Goal: Task Accomplishment & Management: Manage account settings

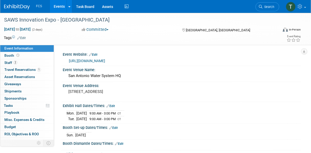
click at [61, 8] on link "Events" at bounding box center [59, 6] width 19 height 13
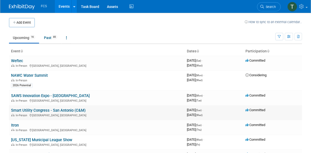
click at [31, 109] on link "Smart Utility Congress - San Antonio (C&M)" at bounding box center [48, 110] width 75 height 5
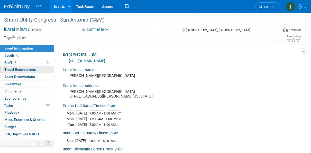
click at [15, 70] on span "Travel Reservations 0" at bounding box center [19, 70] width 31 height 4
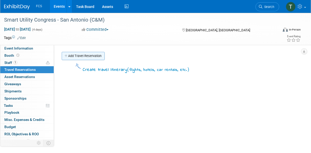
click at [78, 55] on link "Add Travel Reservation" at bounding box center [83, 56] width 43 height 8
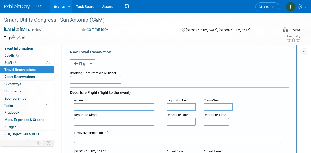
scroll to position [26, 0]
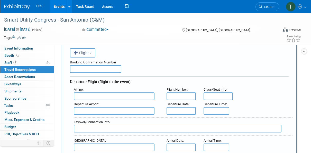
click at [91, 54] on button "Flight" at bounding box center [82, 52] width 25 height 9
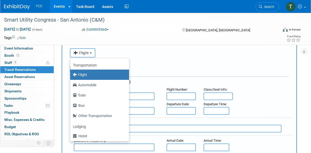
scroll to position [22, 0]
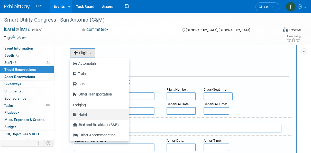
click at [84, 116] on label "Hotel" at bounding box center [98, 114] width 51 height 8
click at [71, 116] on input "Hotel" at bounding box center [69, 113] width 3 height 3
select select "6"
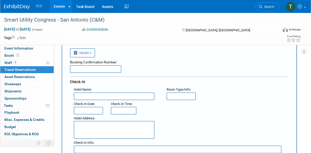
click at [80, 69] on input "text" at bounding box center [95, 69] width 51 height 8
click at [77, 71] on input "text" at bounding box center [95, 69] width 51 height 8
paste input "91206332"
type input "91206332"
click at [146, 62] on div "Booking Confirmation Number:" at bounding box center [179, 62] width 219 height 8
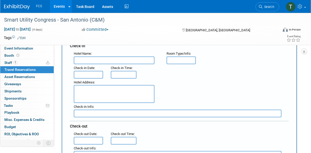
scroll to position [51, 0]
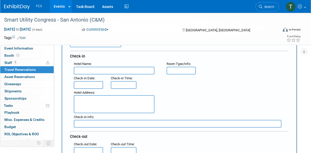
click at [83, 70] on input "text" at bounding box center [114, 71] width 81 height 8
paste input "DoubleTree by Hilton San Antonio Northwest"
type input "DoubleTree by Hilton San Antonio Northwest"
click at [187, 95] on div "Hotel Address :" at bounding box center [181, 101] width 222 height 25
drag, startPoint x: 187, startPoint y: 95, endPoint x: 176, endPoint y: 70, distance: 26.9
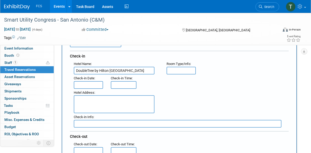
click at [176, 70] on input "text" at bounding box center [180, 71] width 29 height 8
type input "Standard"
click at [188, 92] on div "Hotel Address :" at bounding box center [181, 101] width 222 height 25
click at [81, 103] on textarea at bounding box center [114, 104] width 81 height 18
paste textarea "6809 North Loop 1604 W San Antonio, Texas 78249 USA"
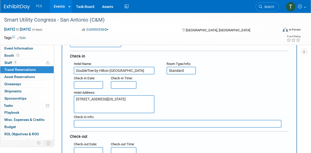
click at [184, 100] on div "Hotel Address : 6809 North Loop 1604 W San Antonio, Texas 78249 USA" at bounding box center [181, 101] width 222 height 25
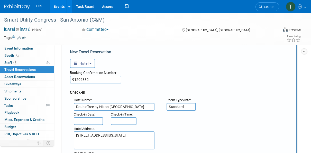
scroll to position [26, 0]
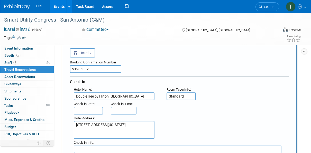
click at [135, 129] on textarea "6809 North Loop 1604 W San Antonio, Texas 78249 USA" at bounding box center [114, 130] width 81 height 18
type textarea "6809 North Loop 1604 W San Antonio, Texas 78249"
click at [87, 110] on input "text" at bounding box center [88, 111] width 29 height 8
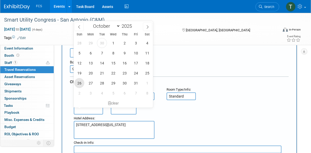
click at [80, 83] on span "26" at bounding box center [79, 83] width 10 height 10
type input "Oct 26, 2025"
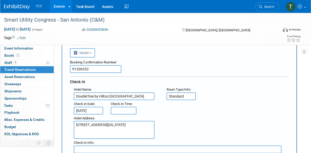
type input "3:00 PM"
click at [122, 111] on input "3:00 PM" at bounding box center [124, 111] width 26 height 8
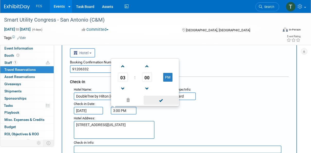
click at [164, 100] on span at bounding box center [161, 100] width 35 height 9
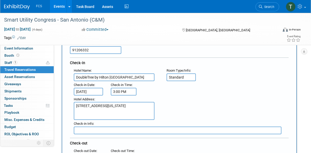
scroll to position [77, 0]
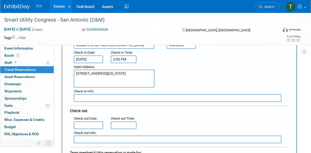
click at [99, 120] on div "Check-out Date :" at bounding box center [88, 119] width 29 height 6
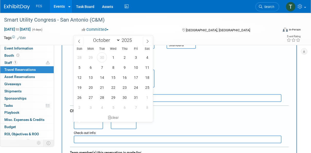
click at [95, 125] on input "text" at bounding box center [88, 126] width 29 height 8
click at [113, 96] on span "29" at bounding box center [113, 97] width 10 height 10
type input "Oct 29, 2025"
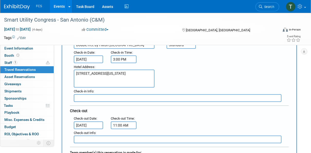
click at [121, 125] on input "11:00 AM" at bounding box center [124, 126] width 26 height 8
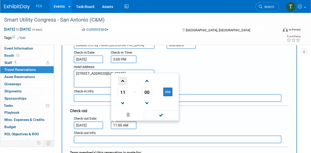
click at [123, 80] on span at bounding box center [122, 81] width 9 height 9
type input "12:00 PM"
click at [161, 116] on span at bounding box center [161, 114] width 35 height 9
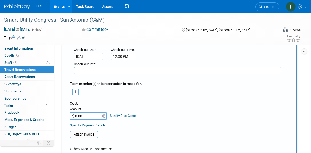
scroll to position [154, 0]
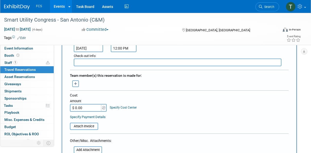
click at [86, 105] on input "$ 0.00" at bounding box center [86, 108] width 32 height 8
type input "$ 538.00"
click at [167, 113] on div "Cost: Amount $ 538.00 Specify Cost Center Cost Center -- Not Specified --" at bounding box center [179, 106] width 219 height 27
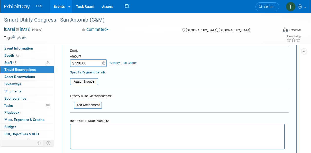
scroll to position [231, 0]
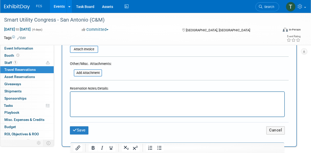
click at [78, 96] on p "Rich Text Area. Press ALT-0 for help." at bounding box center [177, 96] width 208 height 5
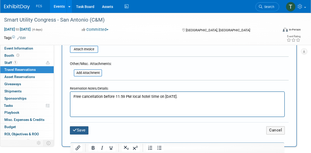
click at [82, 130] on button "Save" at bounding box center [79, 130] width 18 height 8
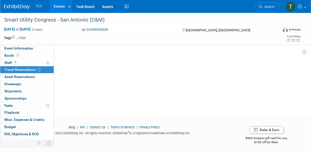
scroll to position [0, 0]
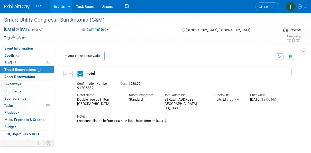
click at [66, 55] on icon at bounding box center [66, 55] width 4 height 3
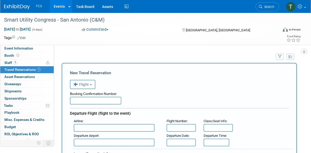
click at [89, 84] on span "Flight" at bounding box center [80, 84] width 15 height 4
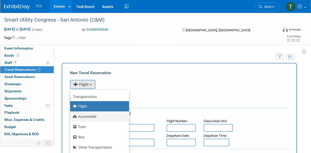
click at [85, 115] on label "Automobile" at bounding box center [98, 117] width 51 height 8
click at [71, 115] on input "Automobile" at bounding box center [69, 115] width 3 height 3
select select "4"
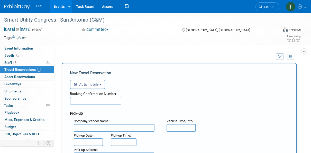
click at [80, 96] on div "Booking Confirmation Number:" at bounding box center [179, 93] width 219 height 8
click at [81, 101] on input "text" at bounding box center [95, 101] width 51 height 8
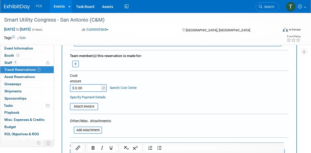
scroll to position [308, 0]
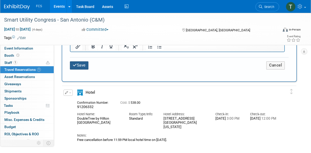
type input "N/A I'm driving. TR"
click at [81, 65] on button "Save" at bounding box center [79, 65] width 18 height 8
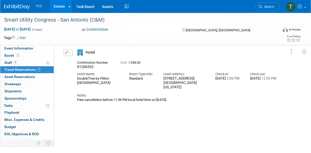
scroll to position [51, 0]
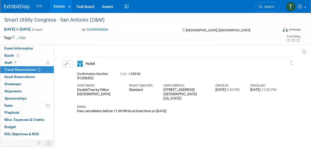
click at [172, 109] on div "Free cancellation before 11:59 PM local hotel time on 25 Oct 2025." at bounding box center [177, 111] width 200 height 4
click at [181, 109] on div "Free cancellation before 11:59 PM local hotel time on 25 Oct 2025." at bounding box center [177, 111] width 200 height 4
click at [180, 109] on div "Free cancellation before 11:59 PM local hotel time on 25 Oct 2025." at bounding box center [177, 111] width 200 height 4
click at [175, 109] on div "Free cancellation before 11:59 PM local hotel time on 25 Oct 2025." at bounding box center [177, 111] width 200 height 4
click at [68, 65] on icon "button" at bounding box center [66, 63] width 3 height 3
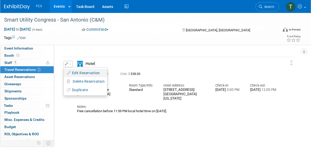
click at [75, 72] on button "Edit Reservation" at bounding box center [85, 72] width 43 height 7
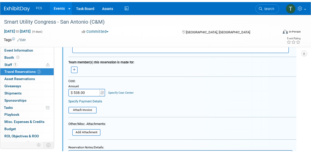
scroll to position [281, 0]
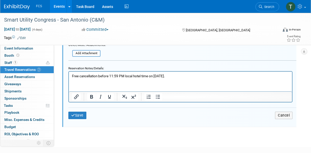
click at [184, 75] on p "Free cancellation before 11:59 PM local hotel time on 25 Oct 2025." at bounding box center [180, 75] width 217 height 5
click at [76, 113] on button "Save" at bounding box center [77, 115] width 18 height 7
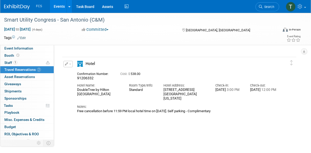
scroll to position [0, 0]
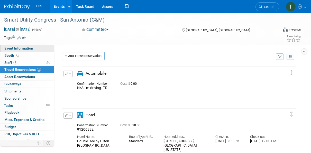
click at [19, 47] on span "Event Information" at bounding box center [18, 48] width 29 height 4
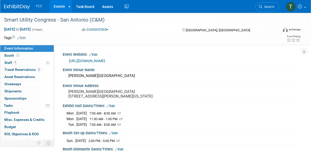
click at [105, 60] on link "https://web.cvent.com/event/df1ed53e-3c11-469f-aafb-5216909a2061/websitePage:64…" at bounding box center [87, 61] width 36 height 4
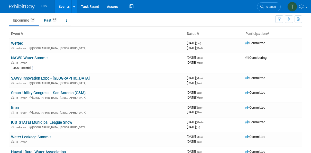
scroll to position [26, 0]
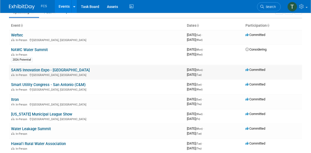
click at [43, 69] on link "SAWS Innovation Expo - [GEOGRAPHIC_DATA]" at bounding box center [50, 70] width 79 height 5
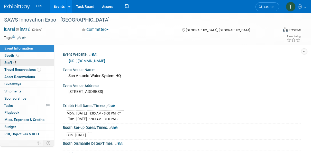
click at [12, 61] on span "Staff 2" at bounding box center [10, 63] width 13 height 4
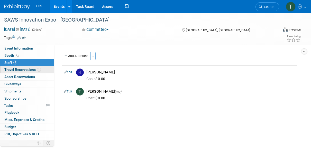
click at [17, 68] on span "Travel Reservations 1" at bounding box center [22, 70] width 36 height 4
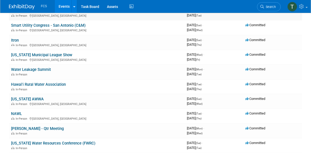
scroll to position [77, 0]
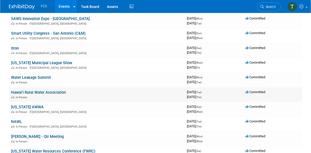
click at [43, 92] on link "Hawai'i Rural Water Association" at bounding box center [38, 92] width 55 height 5
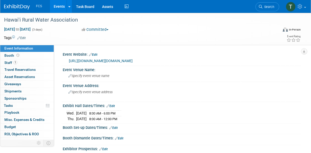
click at [118, 60] on link "[URL][DOMAIN_NAME][DOMAIN_NAME]" at bounding box center [101, 61] width 64 height 4
